Goal: Information Seeking & Learning: Learn about a topic

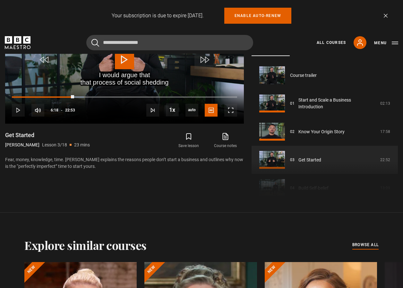
scroll to position [56, 0]
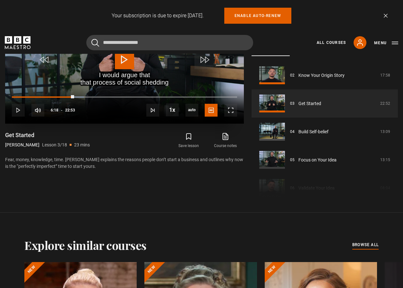
click at [130, 57] on span "Video Player" at bounding box center [124, 59] width 19 height 19
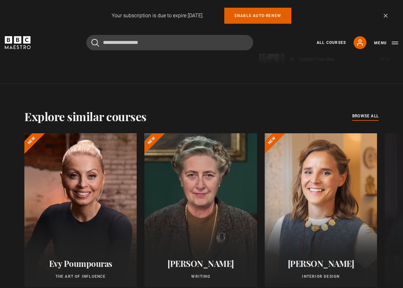
scroll to position [254, 0]
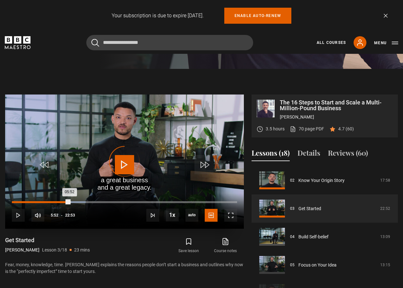
click at [69, 202] on div "Loaded : 32.77% 05:52 05:52" at bounding box center [124, 202] width 225 height 2
click at [63, 202] on div "Loaded : 30.95% 05:16 06:03" at bounding box center [124, 202] width 225 height 2
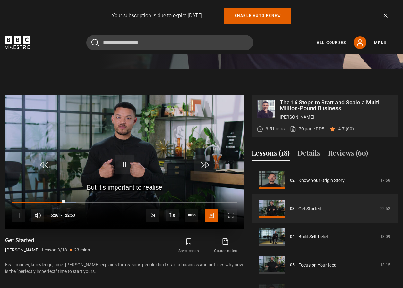
click at [54, 200] on div "10s Skip Back 10 seconds Pause 10s Skip Forward 10 seconds Loaded : 28.40% 04:2…" at bounding box center [124, 211] width 239 height 36
click at [53, 201] on div "10s Skip Back 10 seconds Pause 10s Skip Forward 10 seconds Loaded : 28.40% 04:2…" at bounding box center [124, 211] width 239 height 36
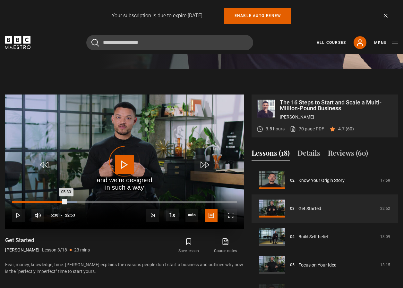
click at [54, 202] on div "Loaded : 28.77% 04:16 05:30" at bounding box center [124, 202] width 225 height 2
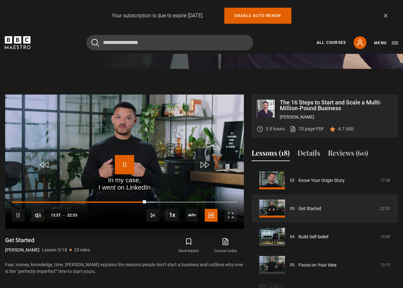
click at [119, 164] on span "Video Player" at bounding box center [124, 164] width 19 height 19
click at [123, 170] on span "Video Player" at bounding box center [124, 164] width 19 height 19
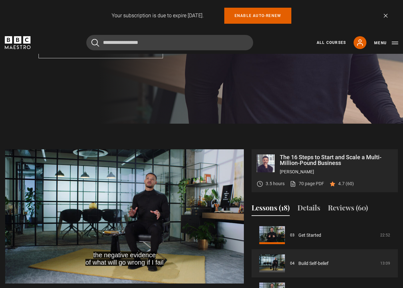
scroll to position [199, 0]
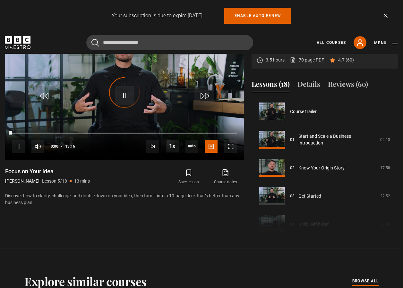
scroll to position [113, 0]
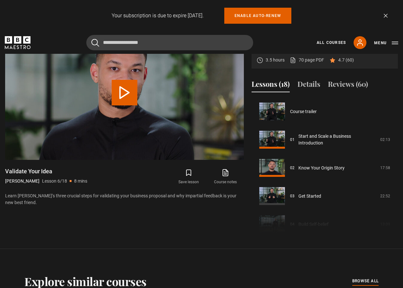
scroll to position [141, 0]
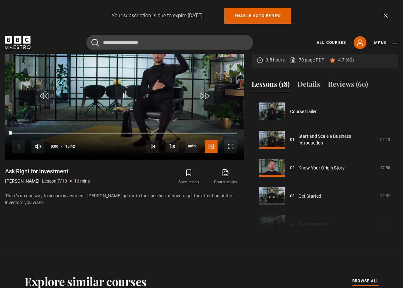
scroll to position [169, 0]
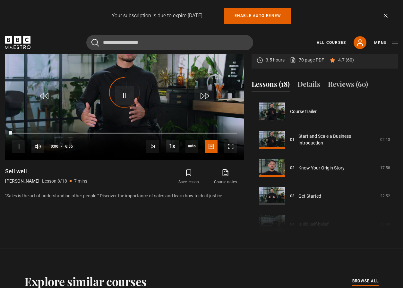
scroll to position [198, 0]
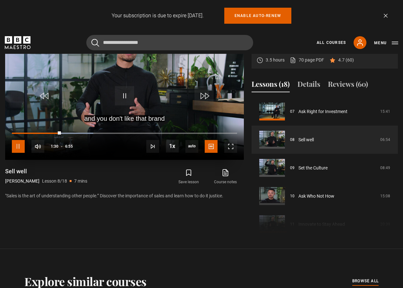
click at [16, 146] on span "Video Player" at bounding box center [18, 146] width 13 height 13
